Goal: Information Seeking & Learning: Learn about a topic

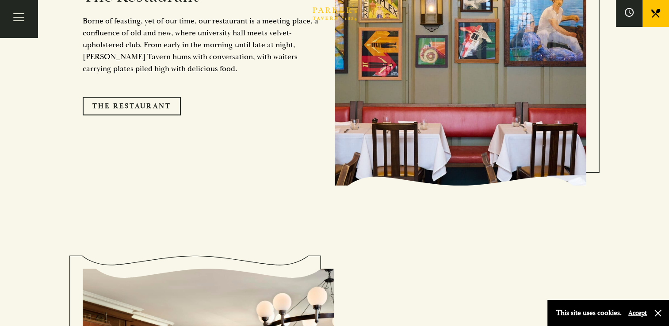
scroll to position [830, 0]
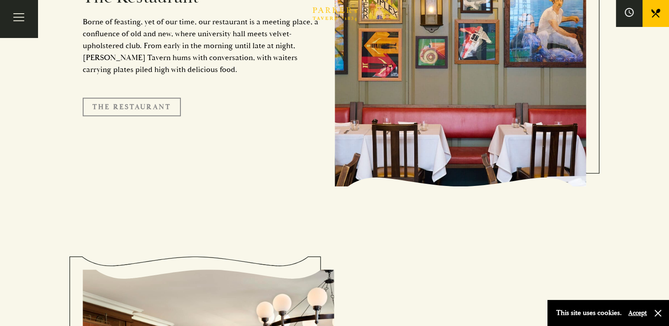
click at [132, 98] on link "The Restaurant" at bounding box center [132, 107] width 98 height 19
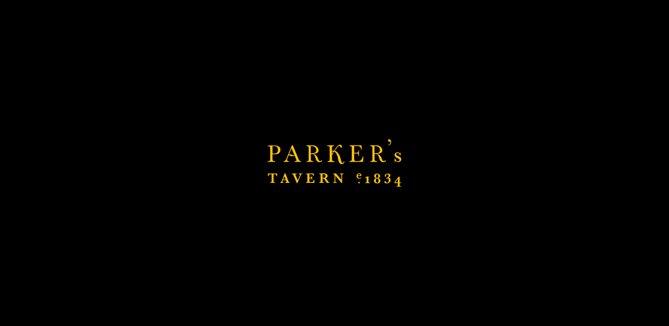
click at [327, 166] on icon "Brasserie Restaurant [GEOGRAPHIC_DATA] | [PERSON_NAME] Tavern Cambridge [PERSON…" at bounding box center [335, 163] width 134 height 48
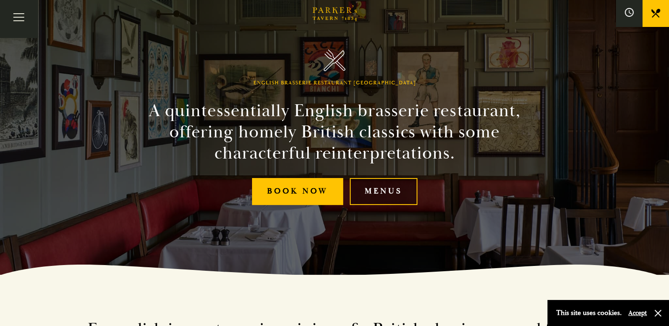
click at [367, 191] on link "Menus" at bounding box center [384, 191] width 68 height 27
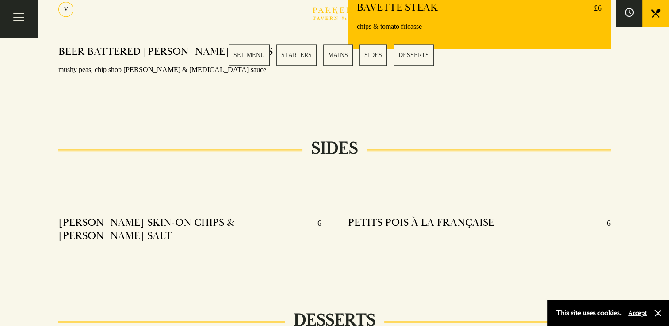
scroll to position [858, 0]
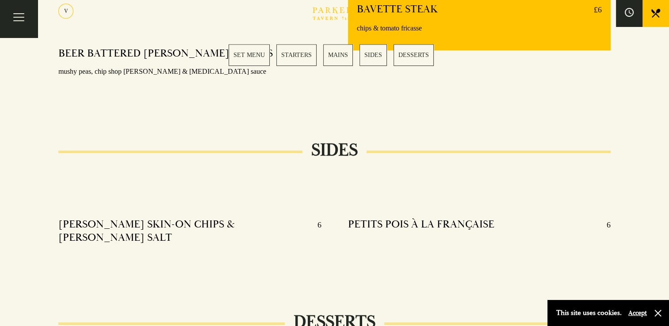
click at [329, 60] on link "MAINS" at bounding box center [338, 55] width 30 height 22
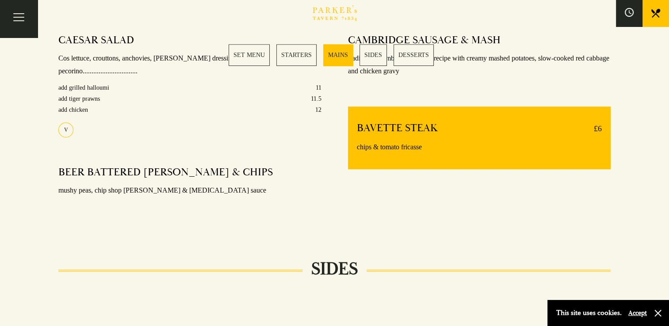
scroll to position [706, 0]
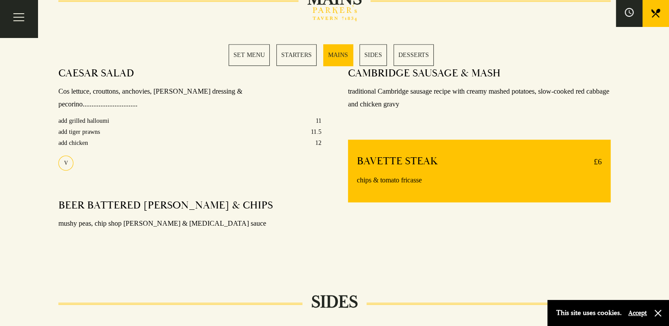
click at [248, 52] on link "SET MENU" at bounding box center [249, 55] width 41 height 22
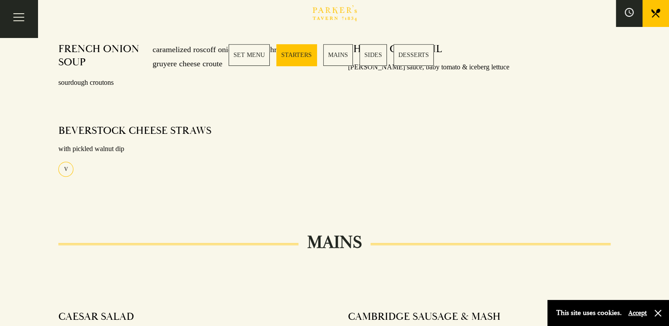
scroll to position [349, 0]
